Goal: Complete application form: Complete application form

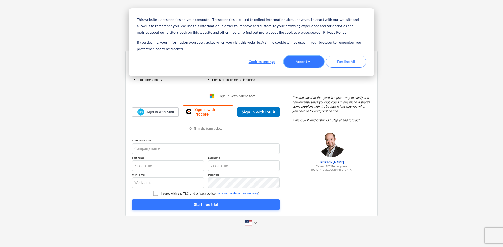
click at [308, 63] on button "Accept All" at bounding box center [304, 62] width 40 height 12
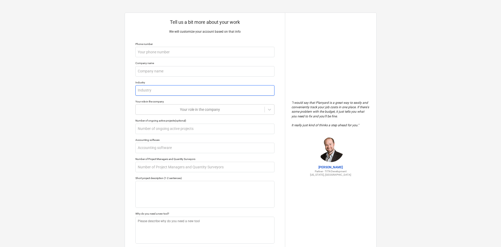
click at [165, 91] on input "text" at bounding box center [204, 90] width 139 height 10
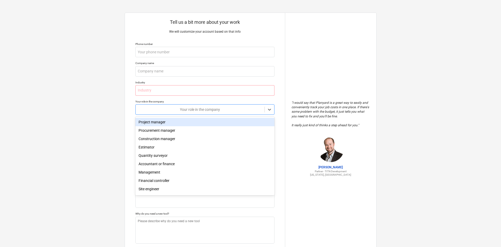
click at [177, 110] on div at bounding box center [200, 109] width 124 height 5
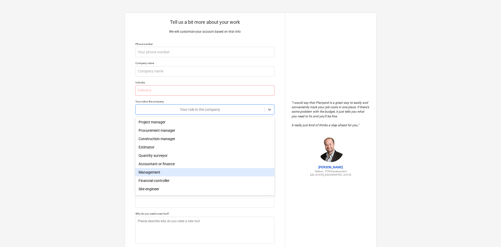
click at [158, 174] on div "Management" at bounding box center [204, 172] width 139 height 8
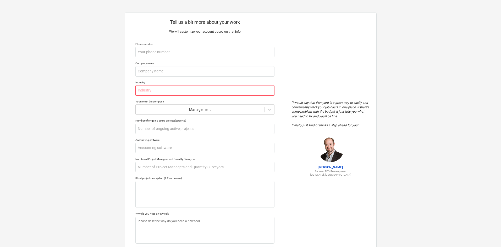
click at [158, 91] on input "text" at bounding box center [204, 90] width 139 height 10
type textarea "x"
type input "H"
type textarea "x"
type input "Ho"
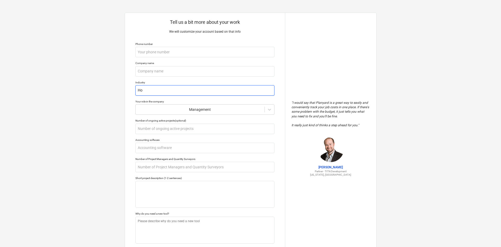
type textarea "x"
type input "Hos"
type textarea "x"
type input "Hosp"
type textarea "x"
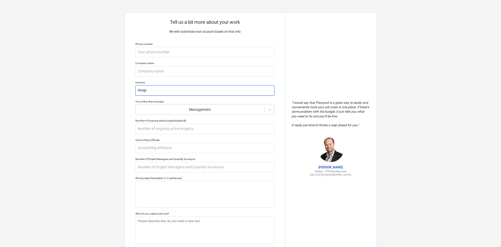
type input "Hospi"
type textarea "x"
type input "Hospit"
type textarea "x"
type input "Hospita"
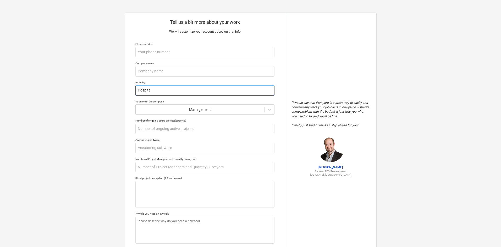
type textarea "x"
type input "Hospital"
type textarea "x"
type input "Hospitali"
type textarea "x"
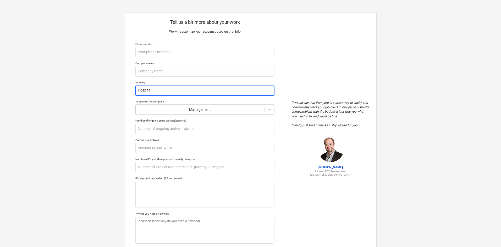
type input "Hospitalit"
type textarea "x"
type input "Hospitality"
click at [96, 107] on div "Tell us a bit more about your work We will customize your account based on that…" at bounding box center [250, 139] width 501 height 278
click at [186, 129] on input "text" at bounding box center [204, 129] width 139 height 10
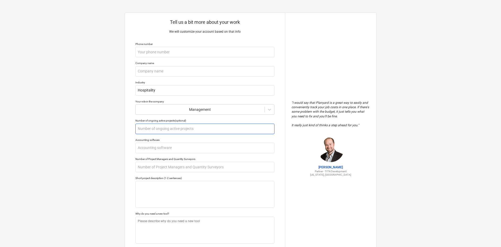
type textarea "x"
type input "3"
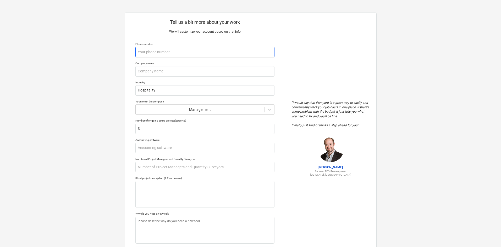
click at [147, 55] on input "text" at bounding box center [204, 52] width 139 height 10
type textarea "x"
type input "8"
type textarea "x"
type input "87"
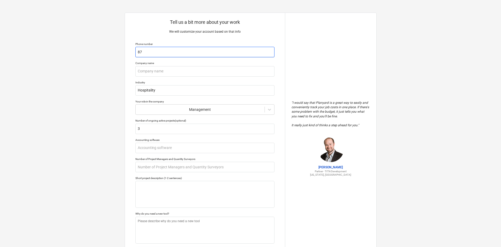
type textarea "x"
type input "870"
type textarea "x"
type input "8706"
type textarea "x"
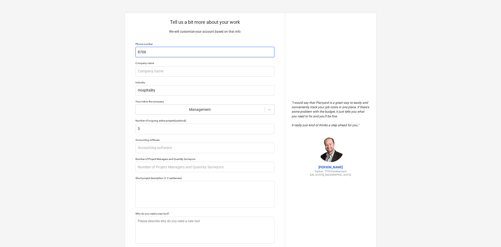
type input "87067"
type textarea "x"
type input "870677"
type textarea "x"
type input "8706773"
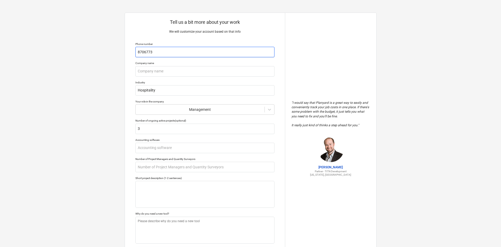
type textarea "x"
type input "87067739"
type textarea "x"
type input "870677393"
type textarea "x"
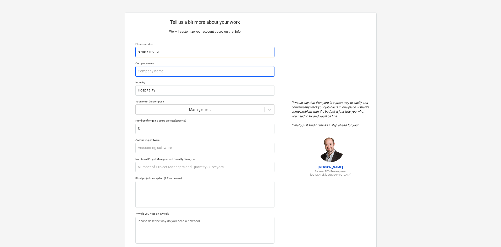
type input "8706773939"
click at [151, 76] on input "text" at bounding box center [204, 71] width 139 height 10
type textarea "x"
type input "A"
type textarea "x"
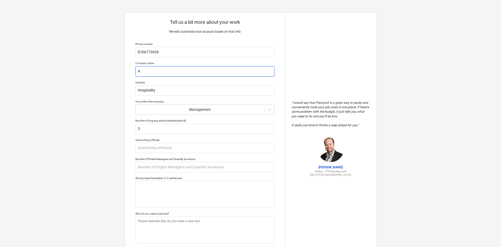
type input "Ad"
type textarea "x"
type input "Adv"
type textarea "x"
type input "Adva"
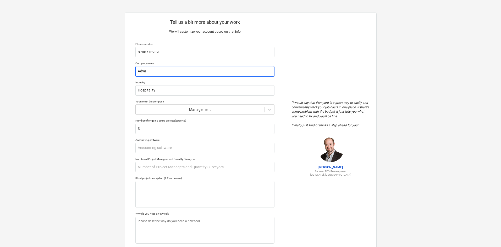
type textarea "x"
type input "Advan"
type textarea "x"
type input "Advanc"
type textarea "x"
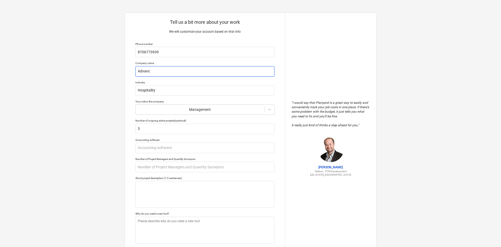
type input "Advance"
type textarea "x"
type input "Advanced"
click at [143, 150] on input "text" at bounding box center [204, 148] width 139 height 10
click at [107, 158] on div "Tell us a bit more about your work We will customize your account based on that…" at bounding box center [250, 139] width 501 height 278
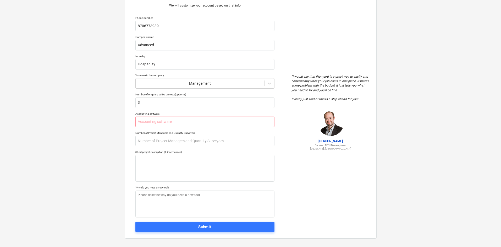
scroll to position [30, 0]
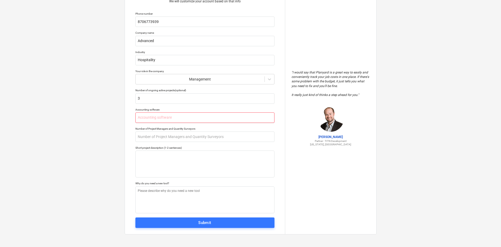
click at [195, 119] on input "text" at bounding box center [204, 118] width 139 height 10
type textarea "x"
type input "Q"
type textarea "x"
type input "Qu"
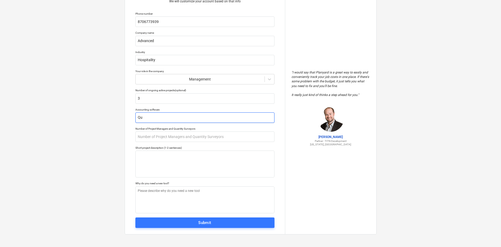
type textarea "x"
type input "Qui"
type textarea "x"
type input "Quik"
type textarea "x"
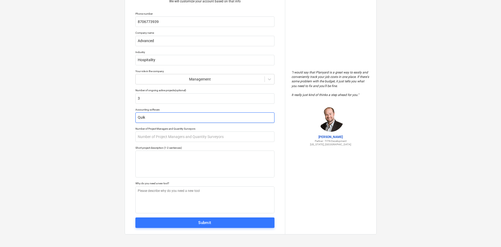
type input "Qui"
type textarea "x"
type input "Quic"
type textarea "x"
type input "Quick"
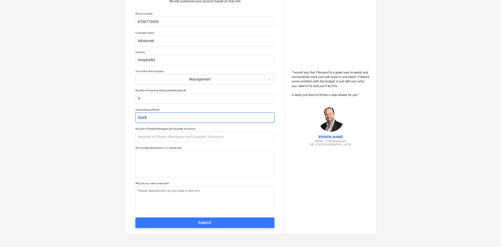
type textarea "x"
type input "Quickb"
type textarea "x"
type input "Quickbo"
type textarea "x"
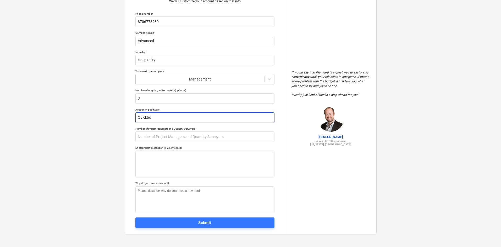
type input "Quickboo"
type textarea "x"
type input "Quickbook"
type textarea "x"
type input "Quickbooks"
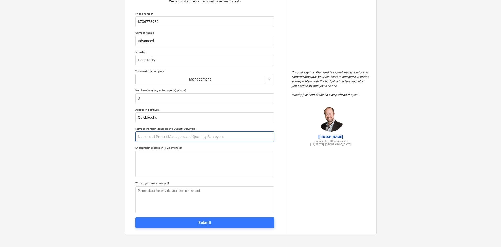
click at [198, 139] on input "text" at bounding box center [204, 137] width 139 height 10
type textarea "x"
type input "3"
click at [73, 164] on div "Tell us a bit more about your work We will customize your account based on that…" at bounding box center [250, 109] width 501 height 278
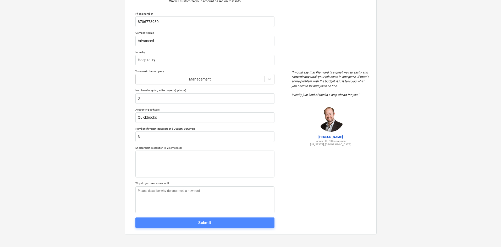
click at [174, 223] on span "Submit" at bounding box center [205, 223] width 128 height 7
type textarea "x"
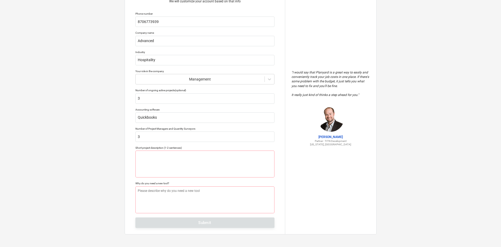
scroll to position [0, 0]
